Goal: Task Accomplishment & Management: Use online tool/utility

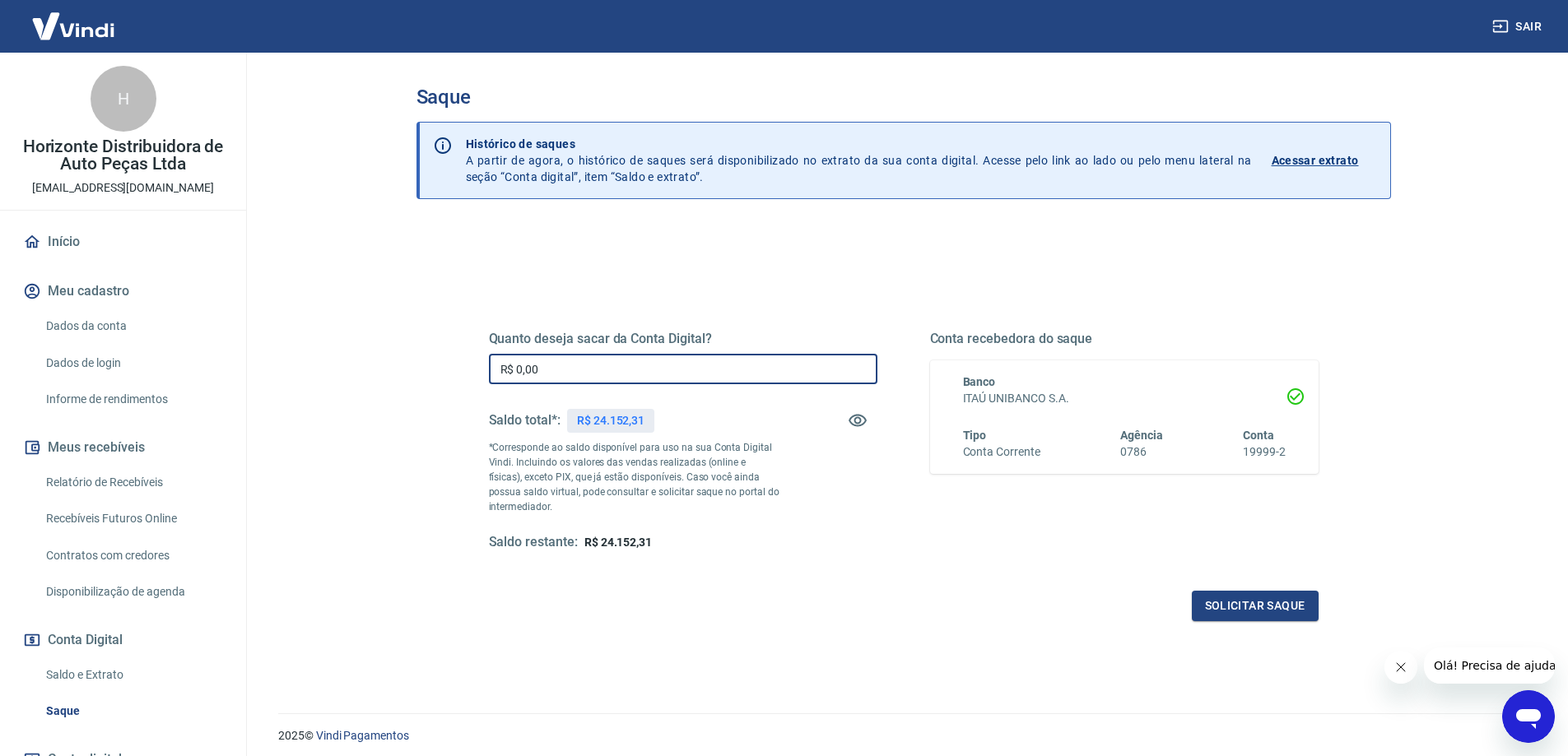
click at [563, 375] on input "R$ 0,00" at bounding box center [682, 368] width 389 height 30
type input "R$ 24.000,00"
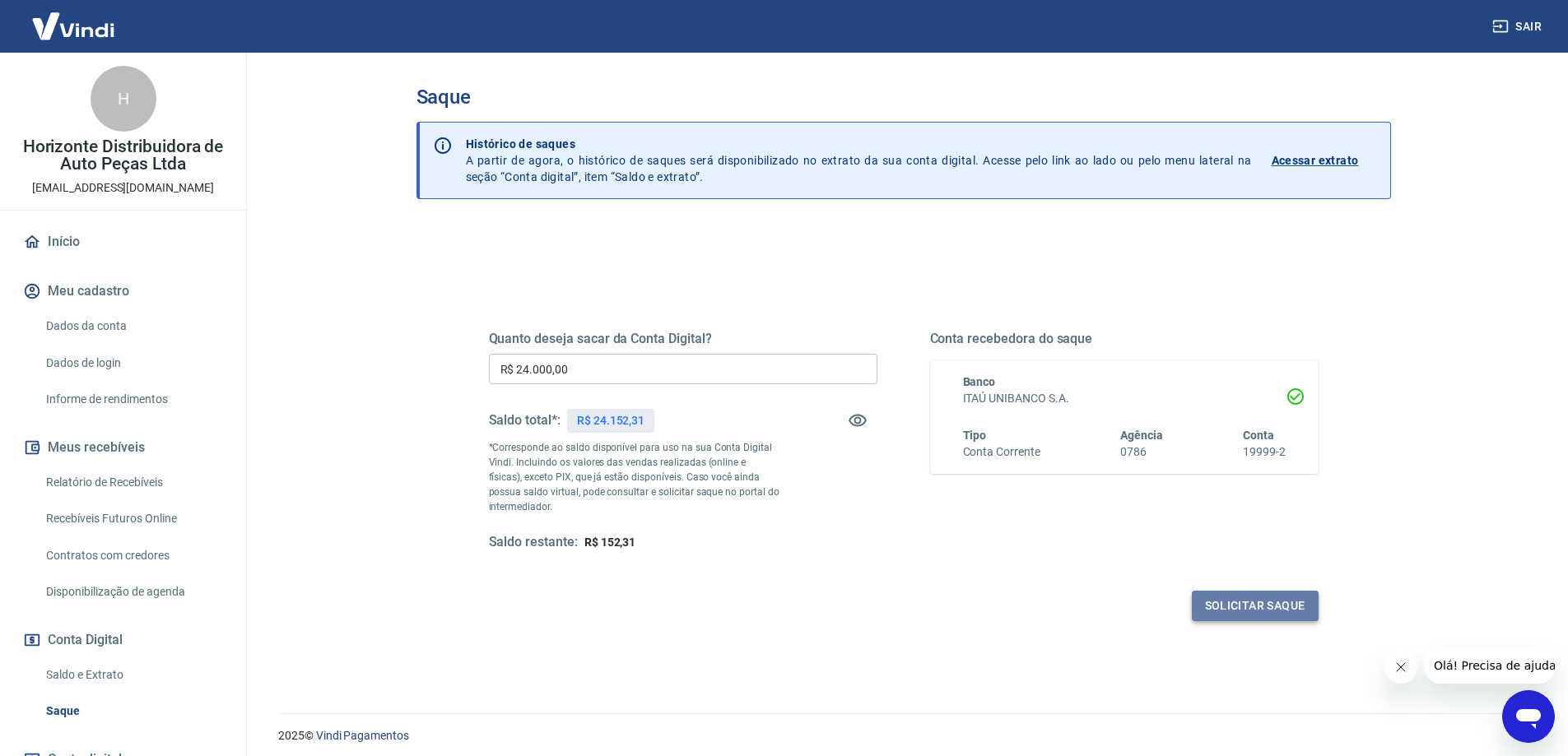
click at [1230, 601] on button "Solicitar saque" at bounding box center [1255, 606] width 127 height 30
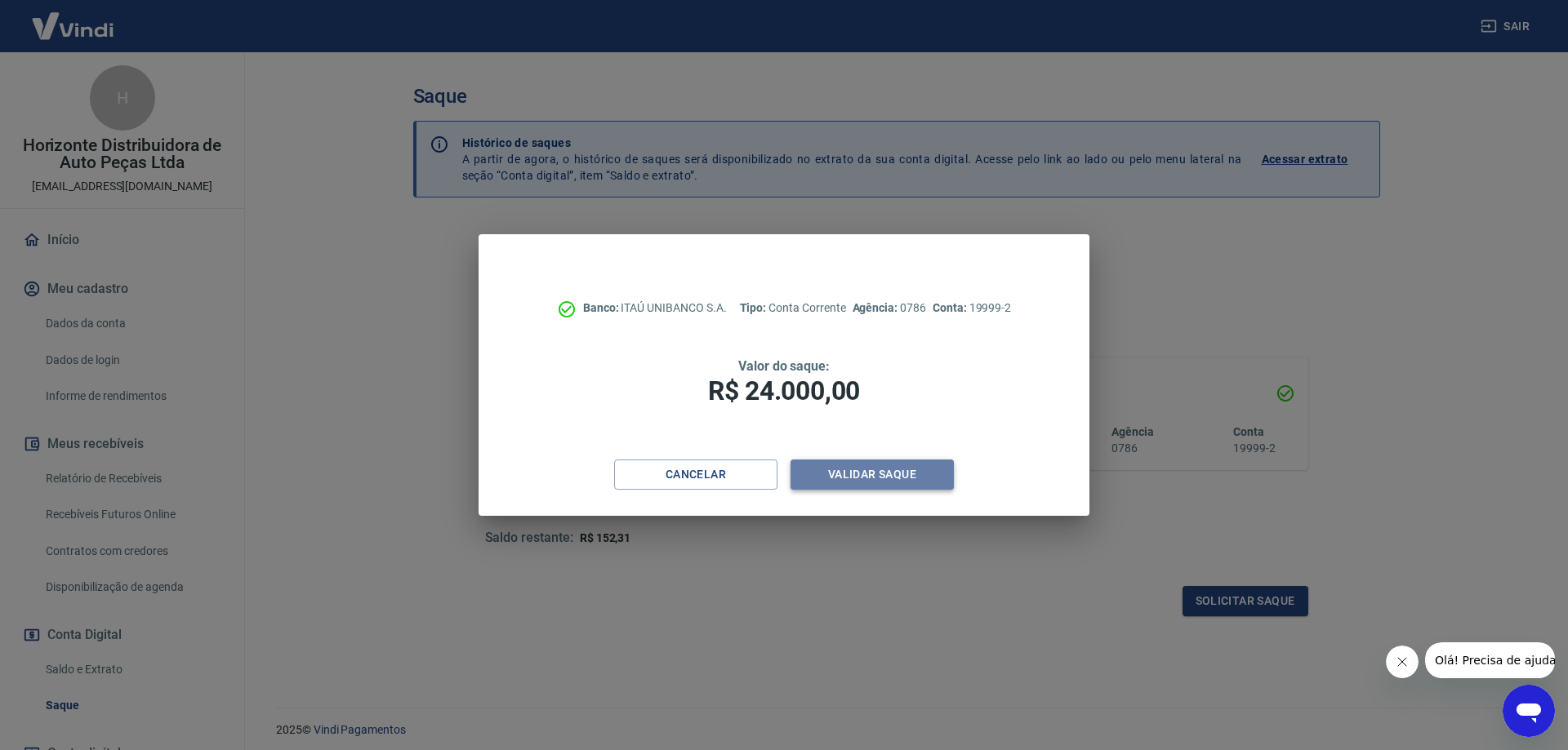
click at [853, 479] on button "Validar saque" at bounding box center [872, 474] width 163 height 30
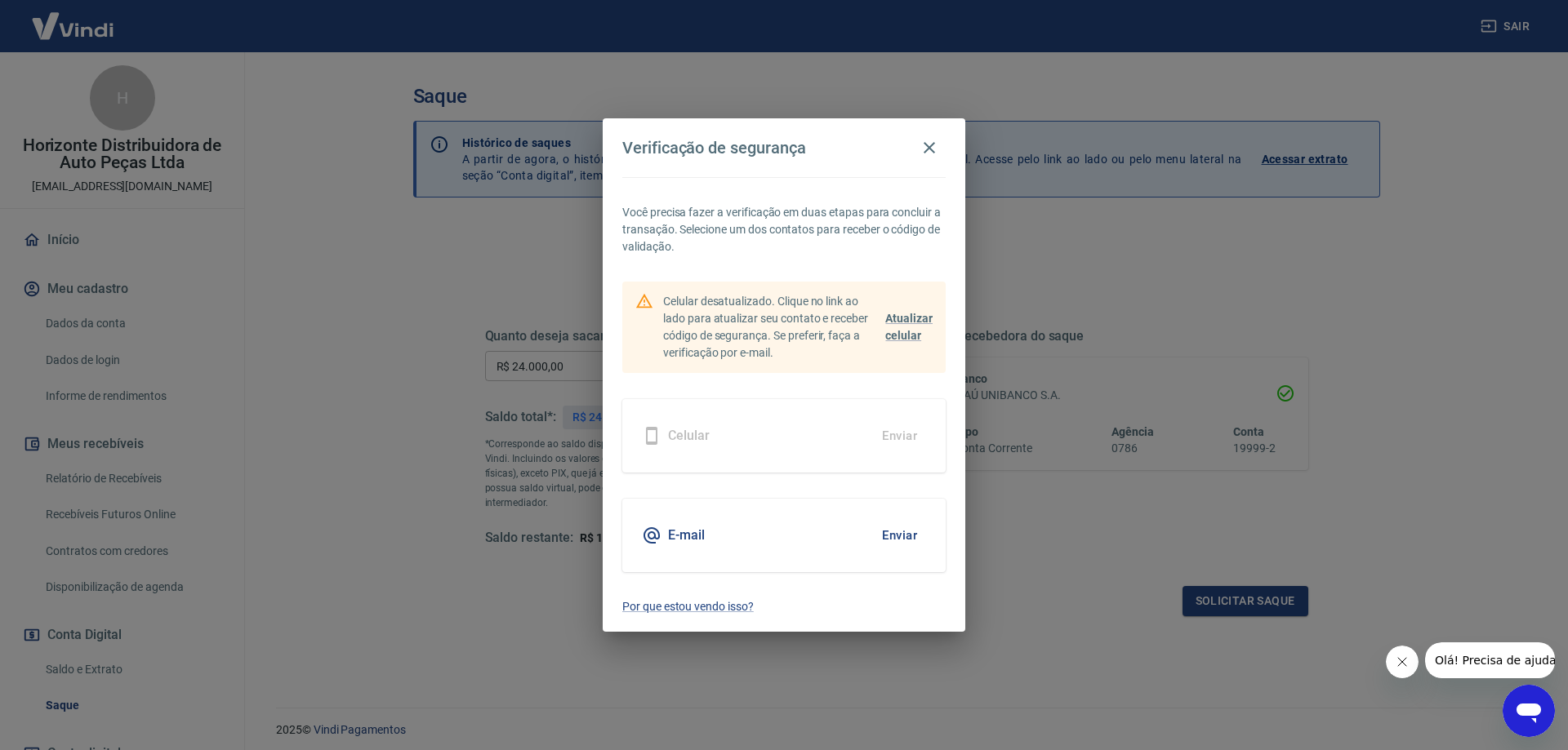
click at [906, 534] on button "Enviar" at bounding box center [900, 535] width 53 height 34
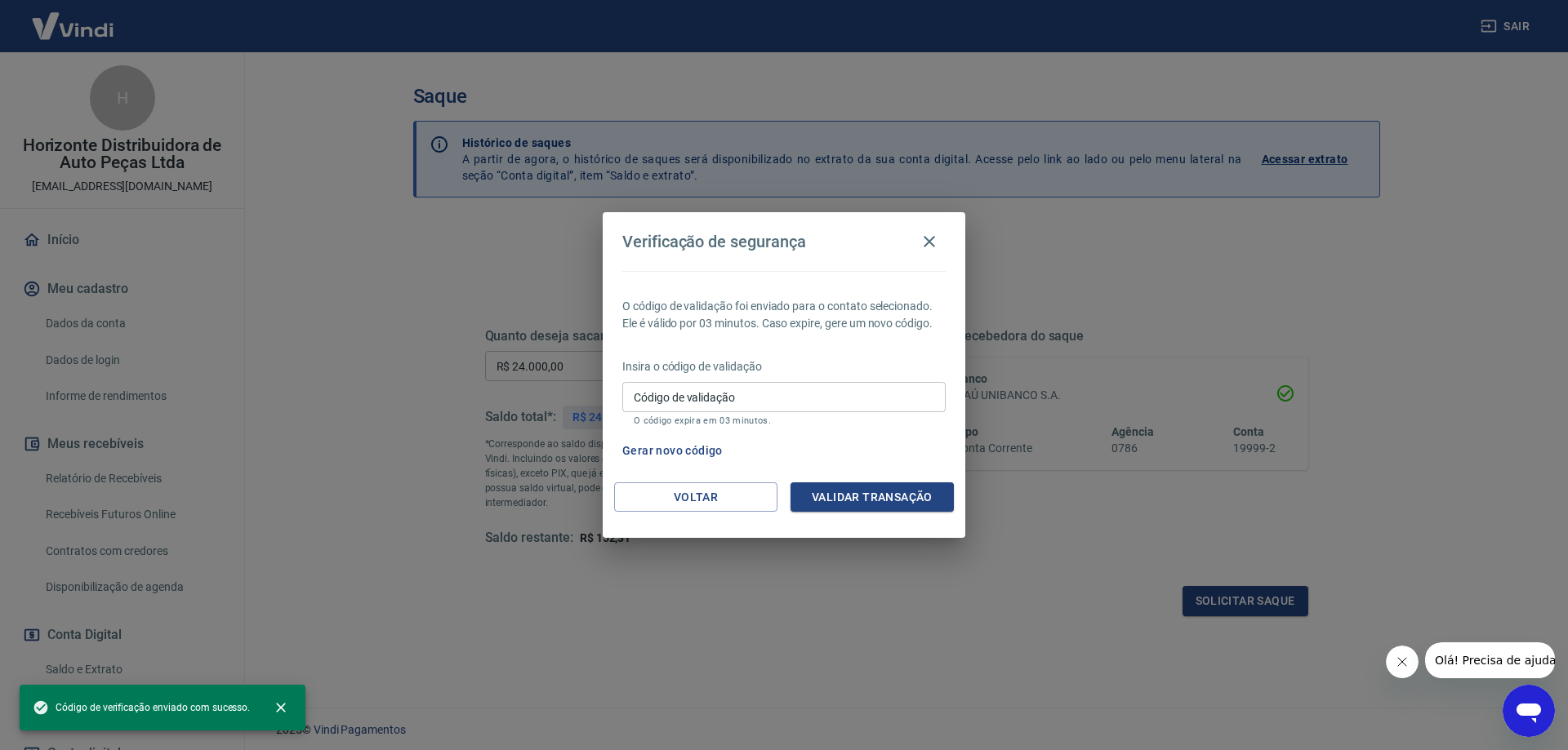
click at [702, 402] on input "Código de validação" at bounding box center [783, 397] width 323 height 30
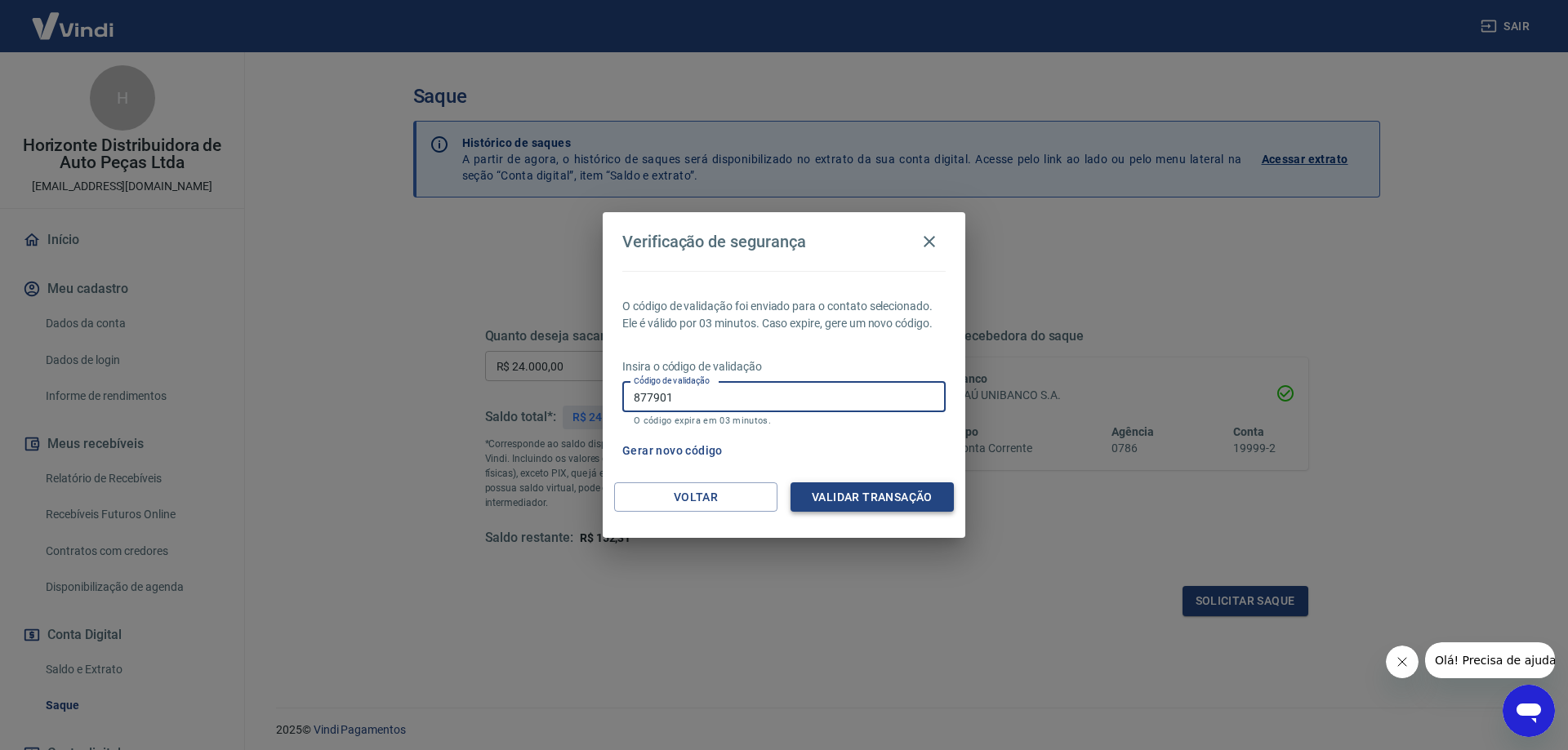
type input "877901"
click at [843, 499] on button "Validar transação" at bounding box center [872, 497] width 163 height 30
